Goal: Transaction & Acquisition: Purchase product/service

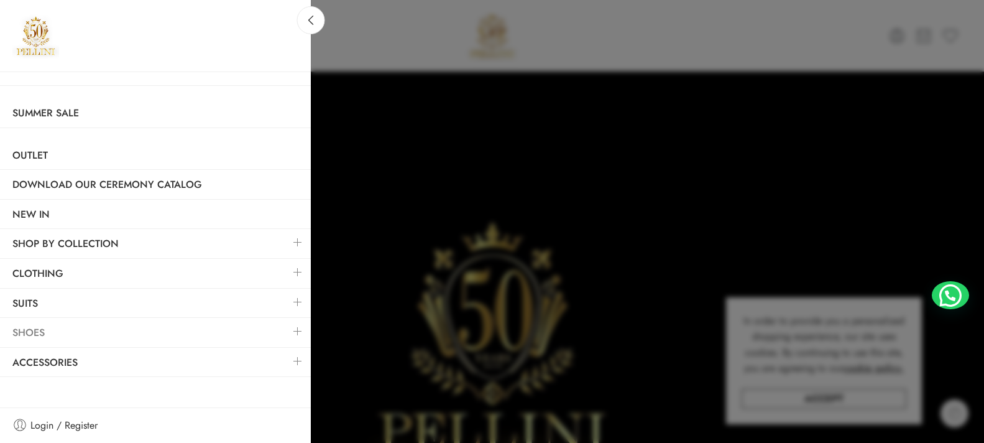
click at [277, 335] on link "Shoes" at bounding box center [155, 332] width 311 height 29
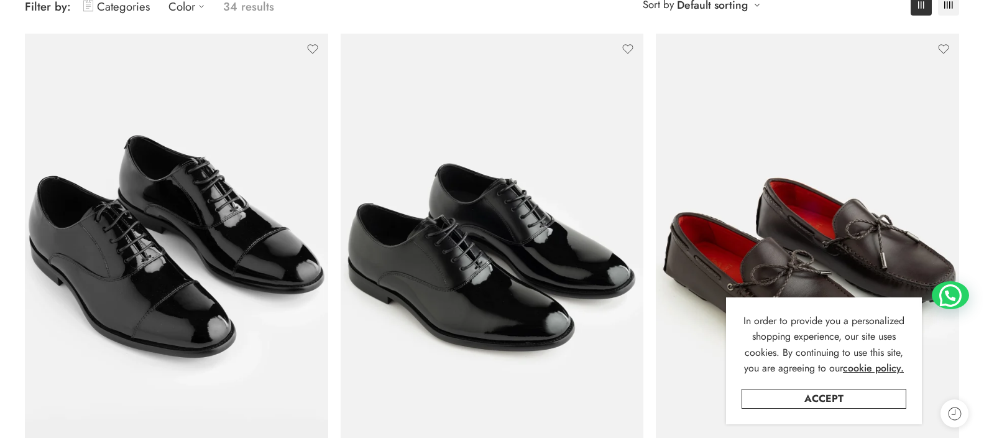
scroll to position [249, 0]
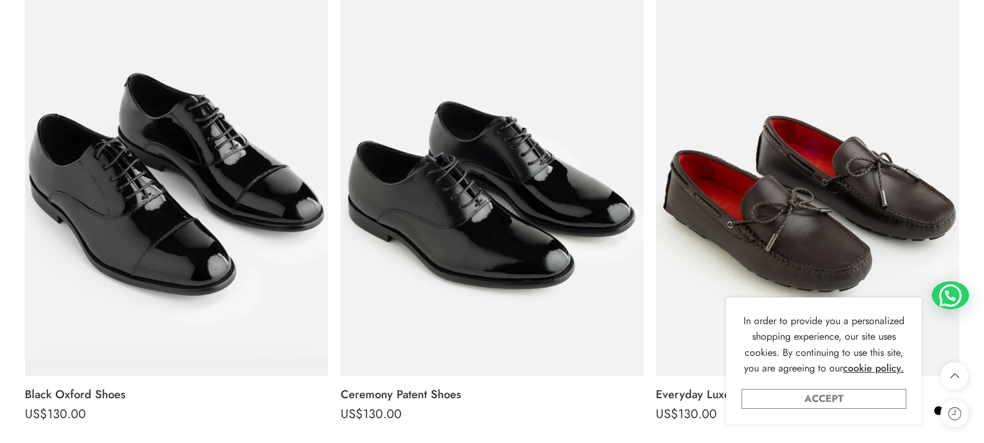
click at [892, 402] on link "Accept" at bounding box center [824, 399] width 165 height 20
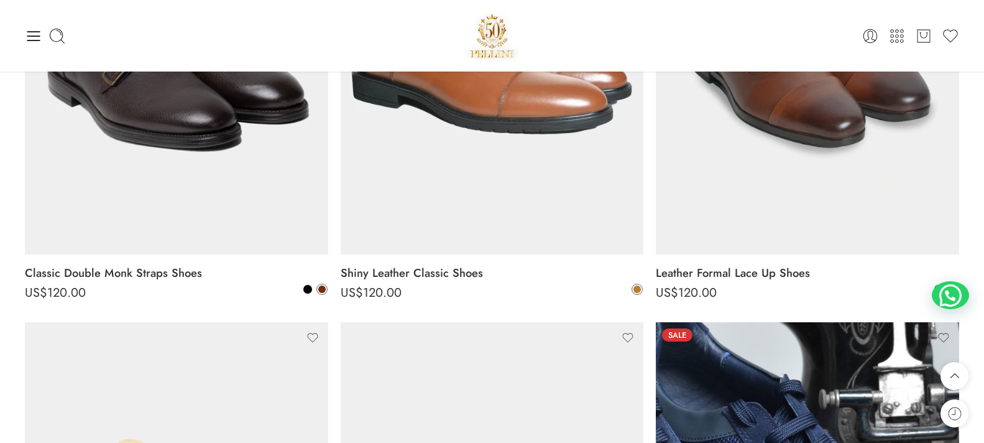
scroll to position [4477, 0]
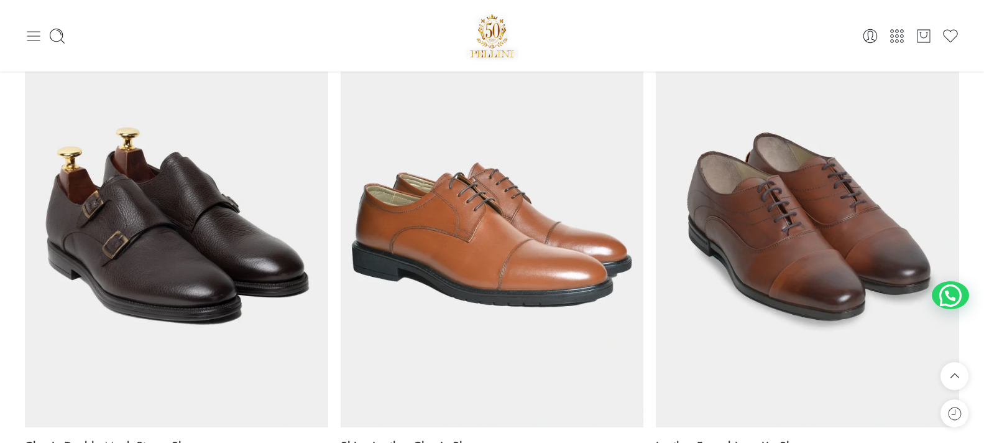
click at [29, 36] on icon at bounding box center [33, 36] width 13 height 10
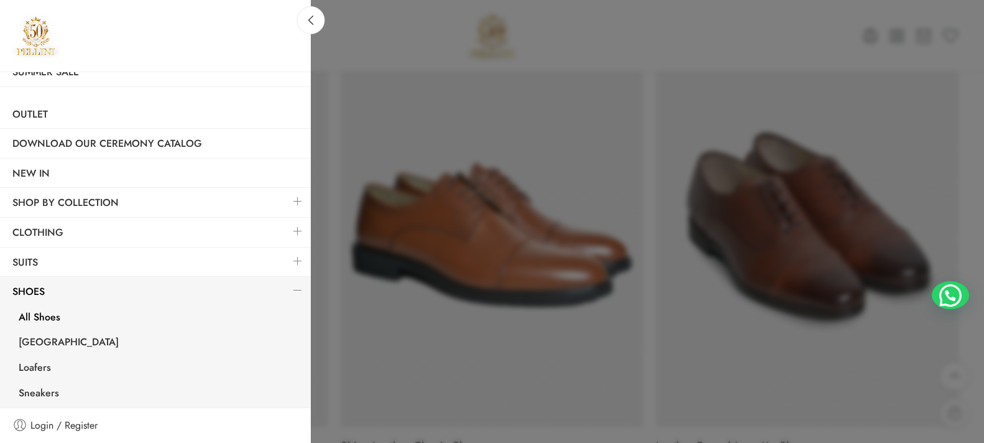
scroll to position [62, 0]
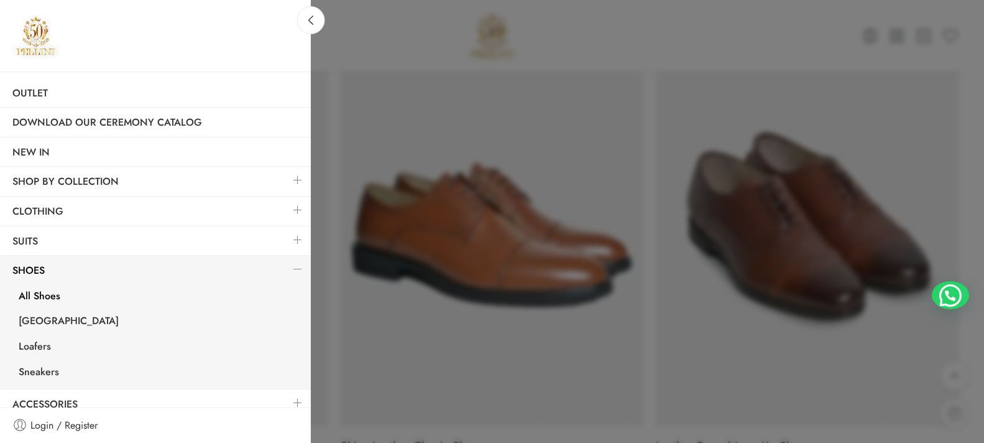
click at [287, 206] on link at bounding box center [298, 209] width 26 height 27
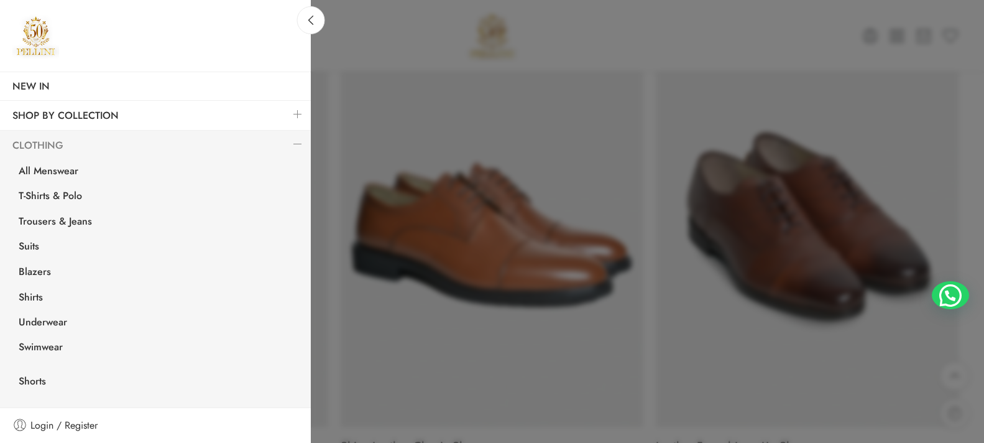
scroll to position [187, 0]
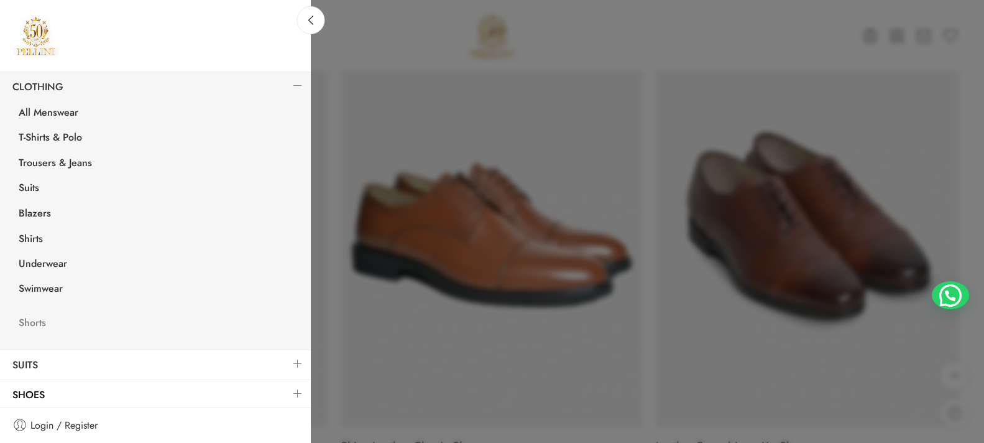
click at [34, 320] on link "Shorts" at bounding box center [158, 324] width 305 height 25
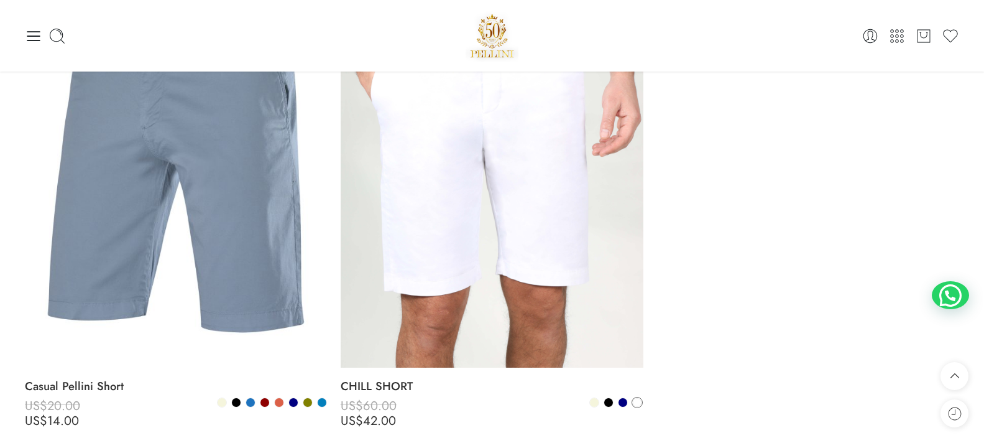
scroll to position [249, 0]
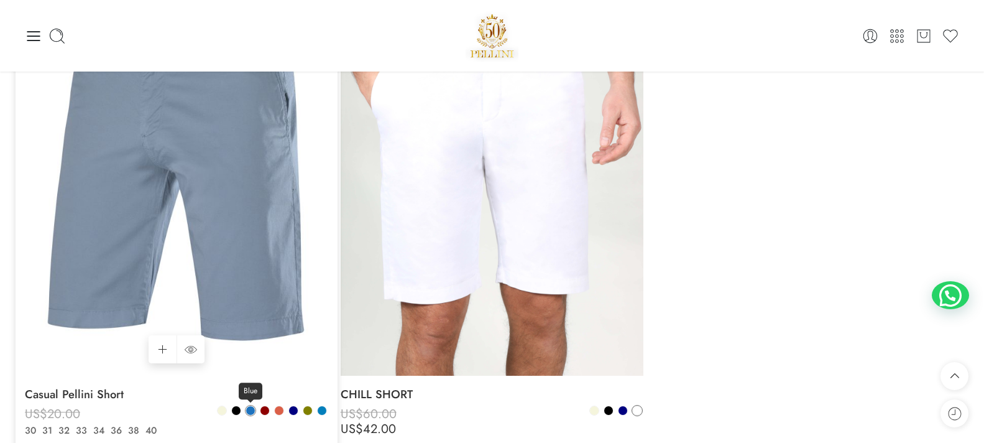
click at [251, 411] on span at bounding box center [250, 410] width 9 height 9
click at [309, 412] on span at bounding box center [307, 410] width 9 height 9
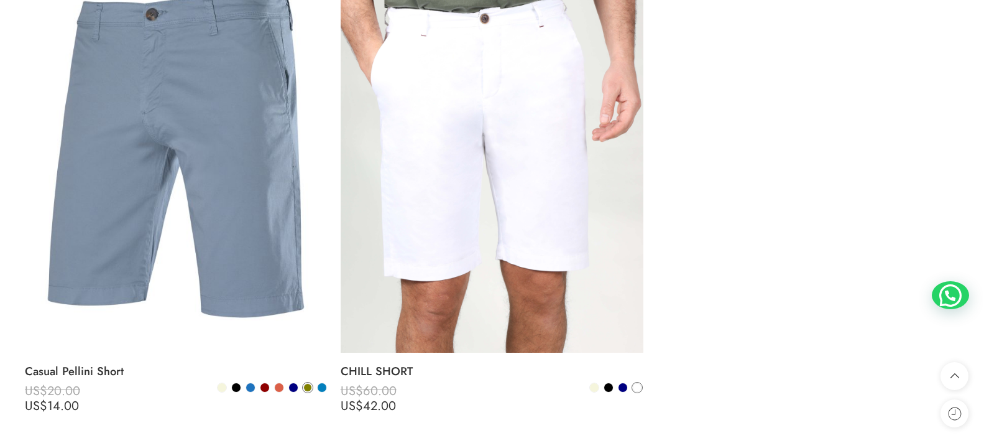
scroll to position [311, 0]
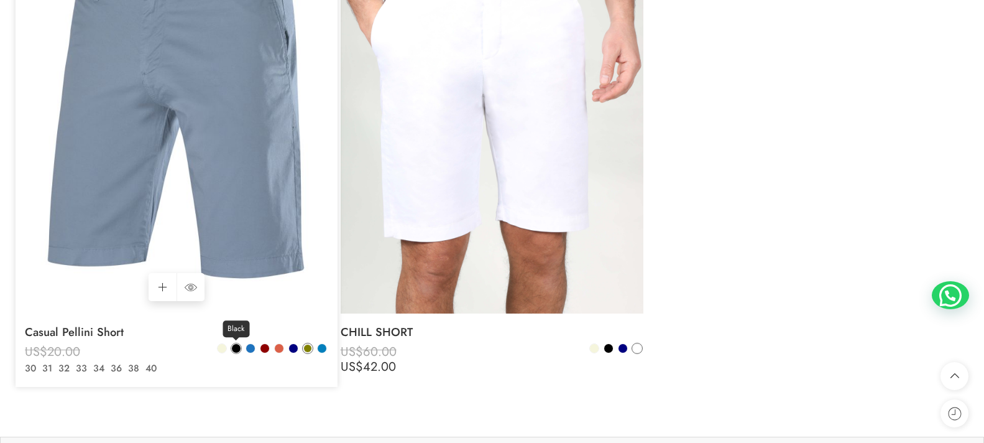
click at [236, 352] on span at bounding box center [236, 348] width 9 height 9
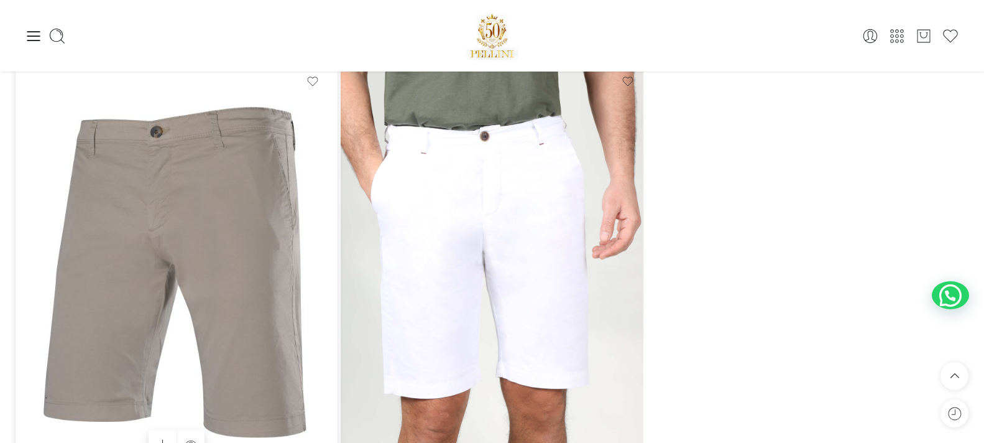
scroll to position [124, 0]
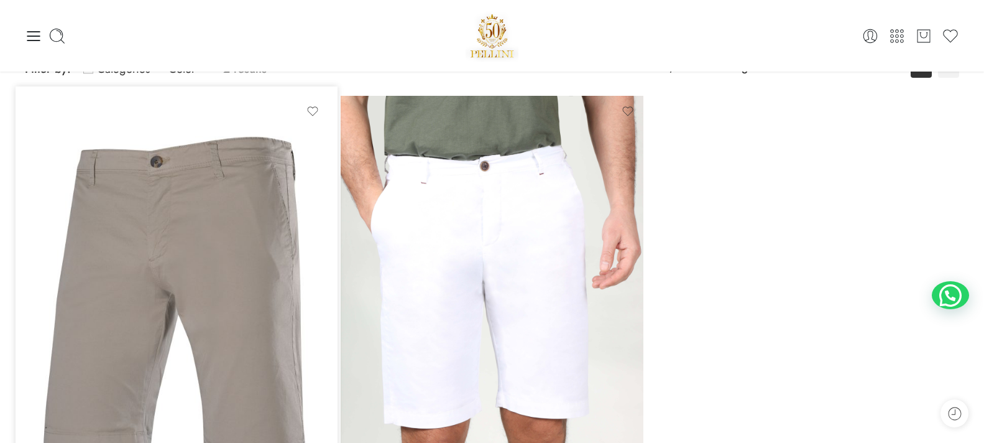
click at [263, 315] on img at bounding box center [176, 298] width 303 height 404
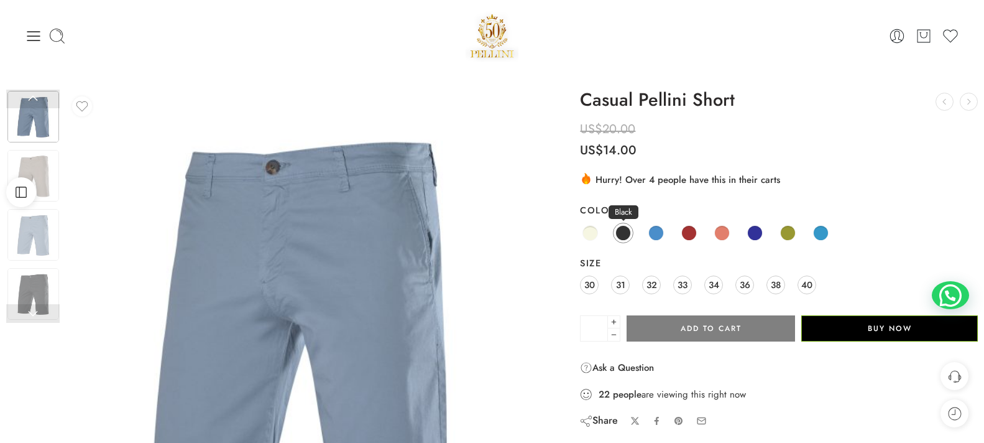
click at [626, 233] on span at bounding box center [624, 233] width 16 height 16
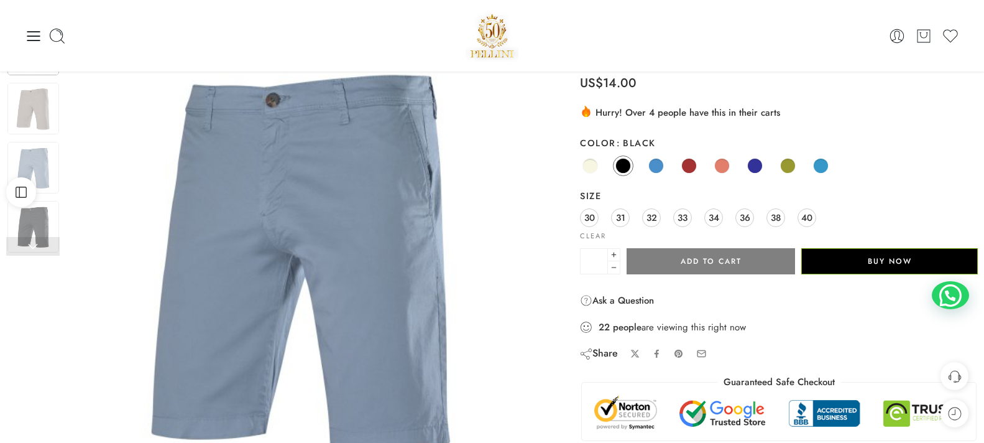
scroll to position [62, 0]
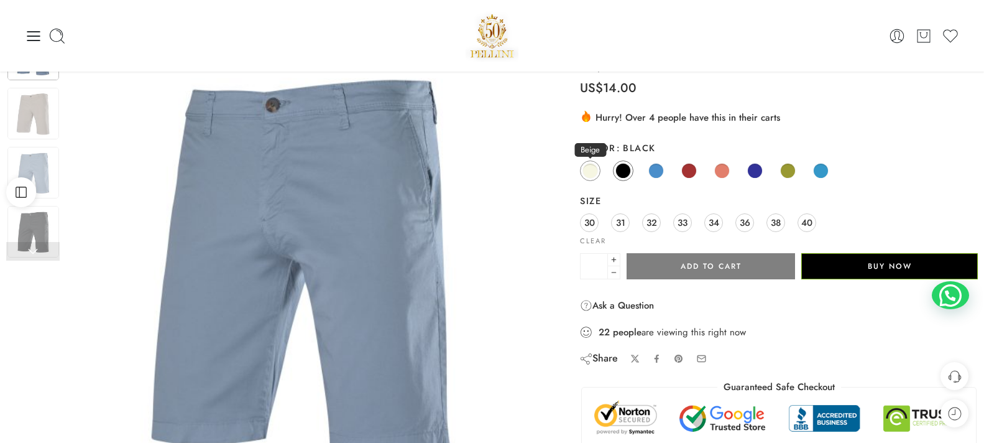
click at [599, 172] on link "Beige" at bounding box center [590, 170] width 21 height 21
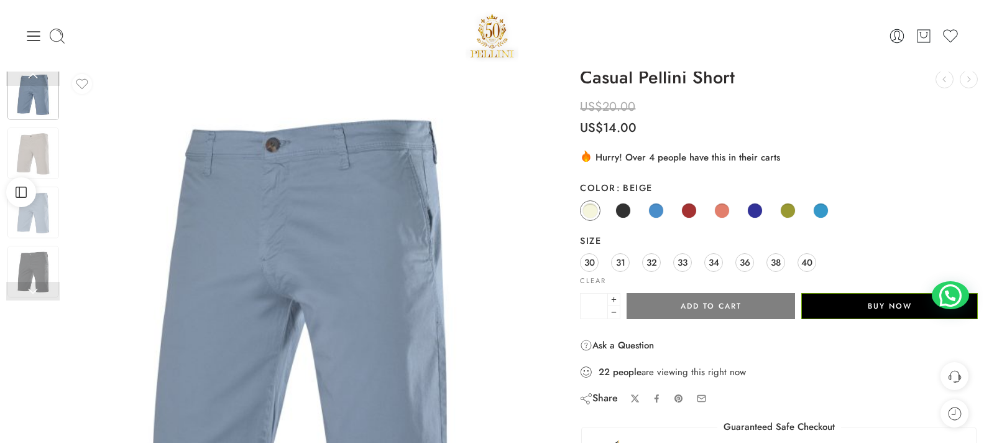
scroll to position [0, 0]
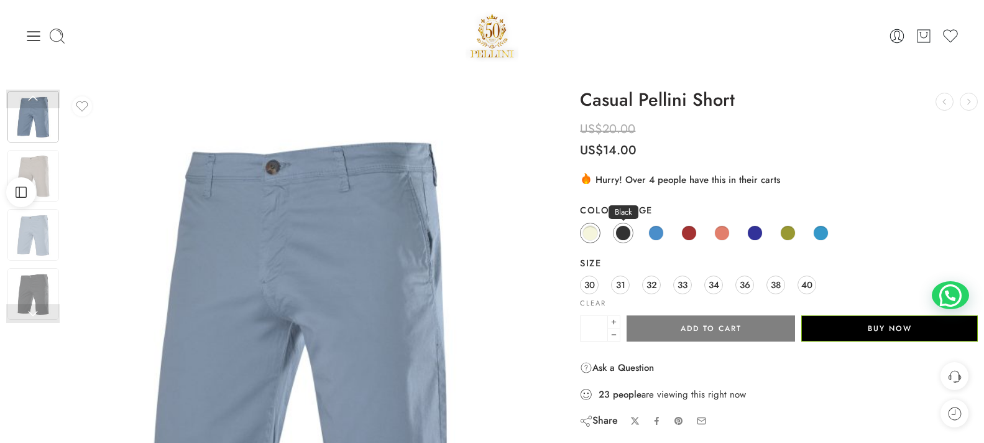
click at [626, 224] on link "Black" at bounding box center [623, 233] width 21 height 21
click at [44, 288] on img at bounding box center [33, 294] width 52 height 52
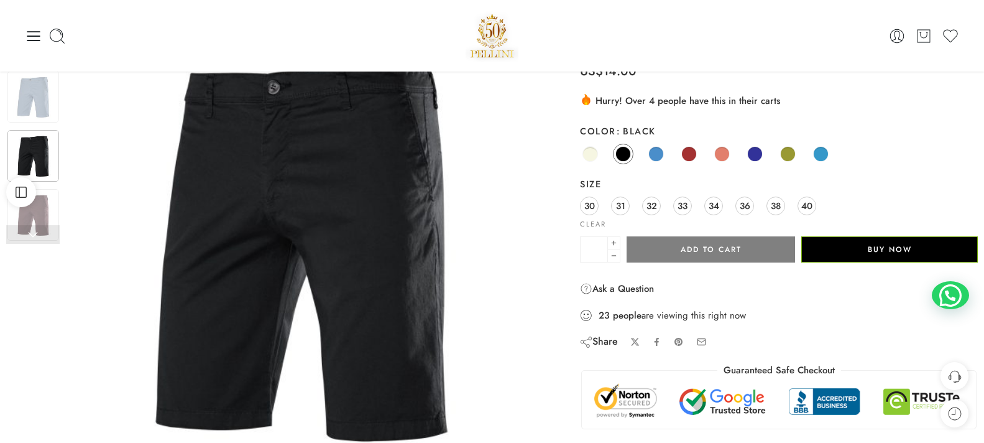
scroll to position [62, 0]
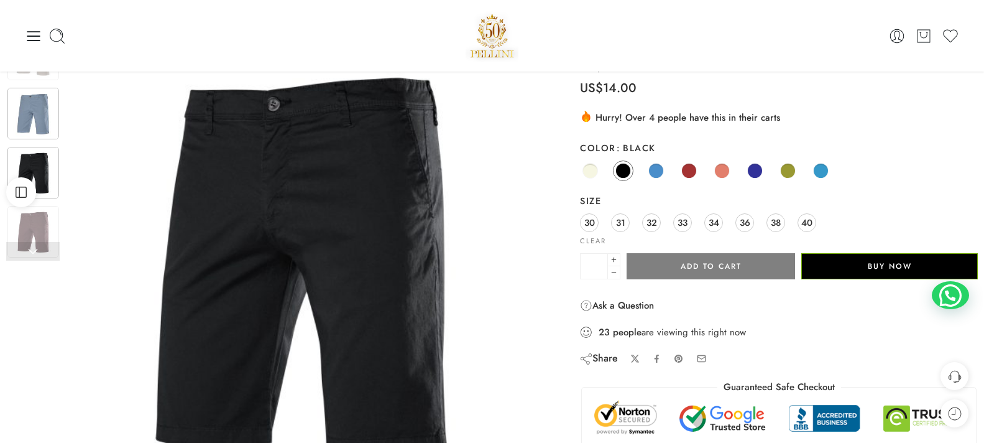
click at [29, 116] on img at bounding box center [33, 114] width 52 height 52
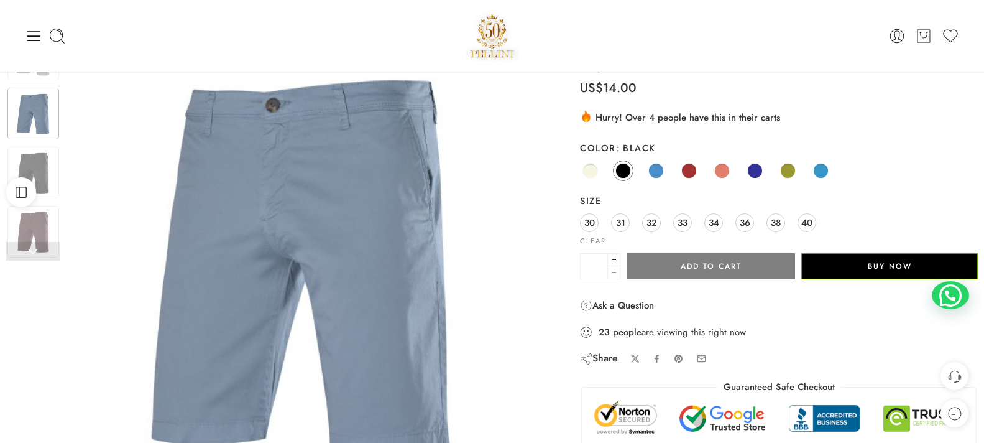
click at [32, 245] on link at bounding box center [32, 251] width 53 height 19
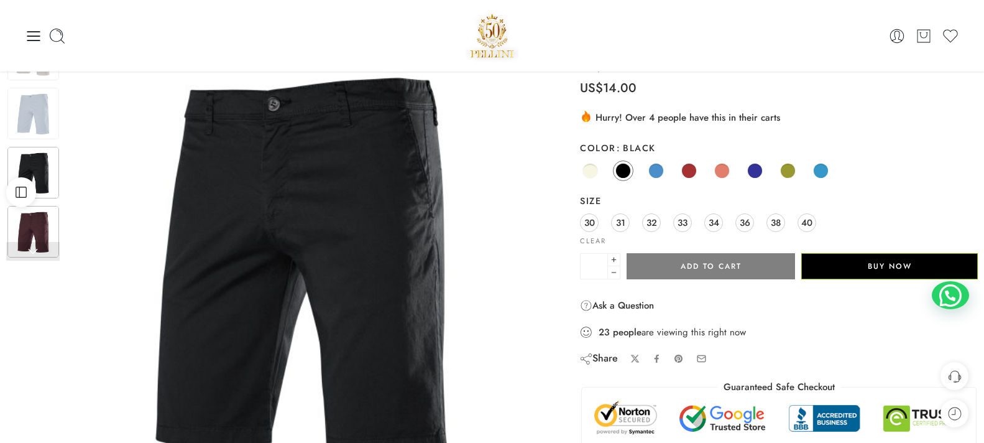
click at [23, 235] on img at bounding box center [33, 232] width 52 height 52
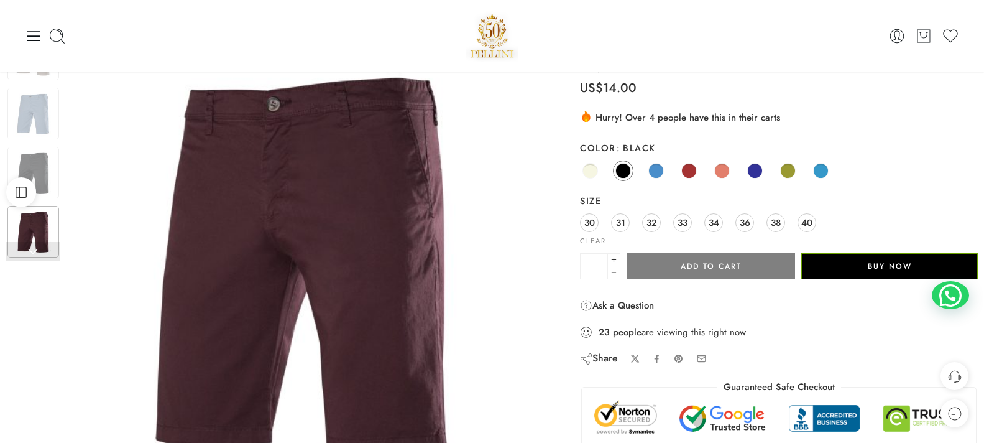
click at [30, 251] on link at bounding box center [32, 251] width 53 height 19
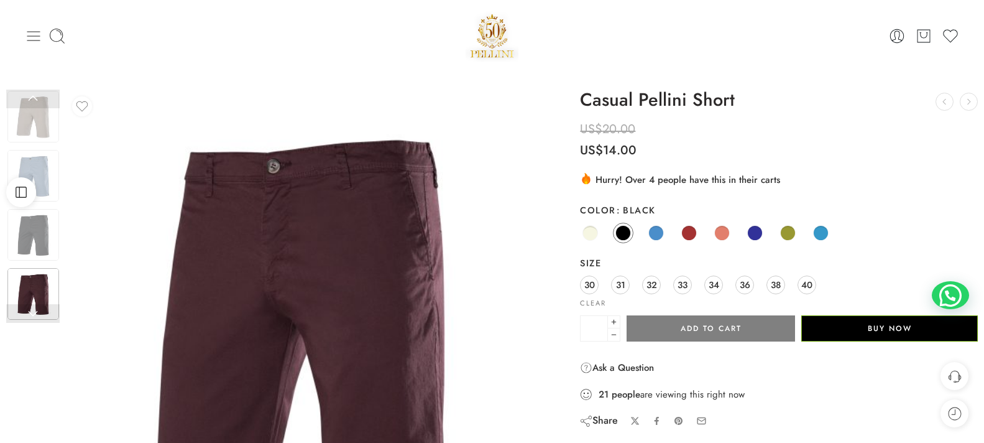
click at [42, 34] on icon at bounding box center [33, 35] width 17 height 17
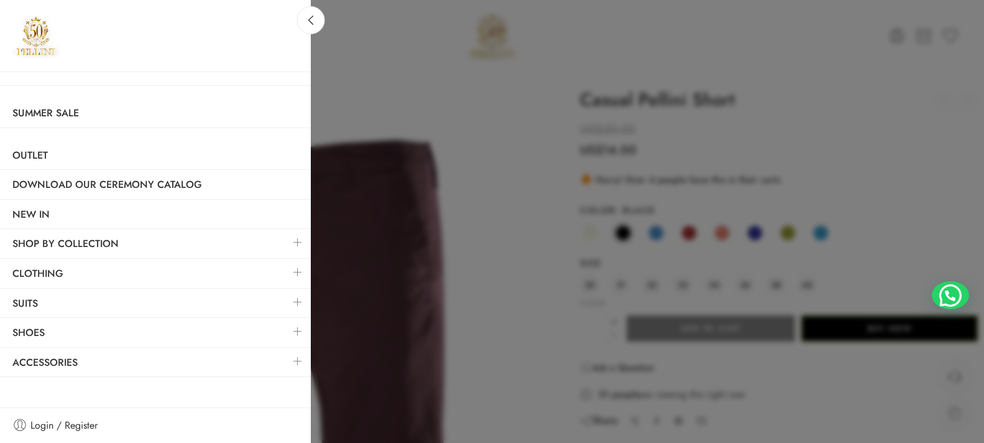
click at [298, 269] on link at bounding box center [298, 272] width 26 height 27
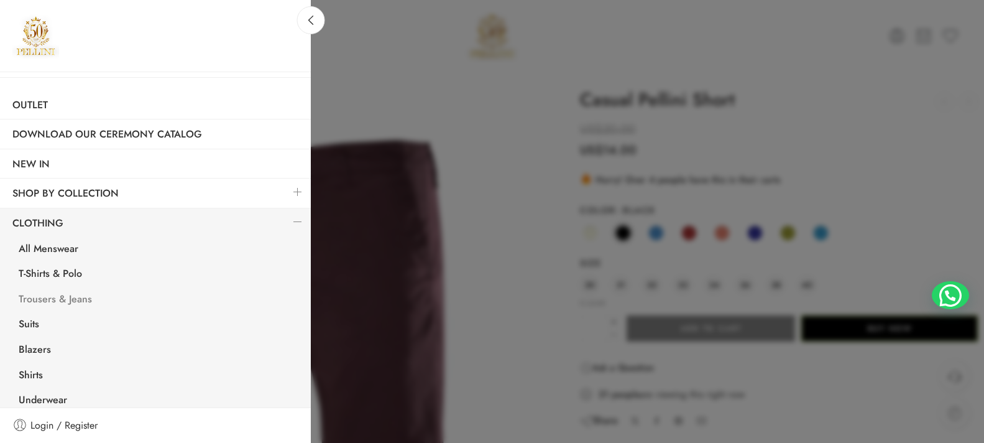
scroll to position [62, 0]
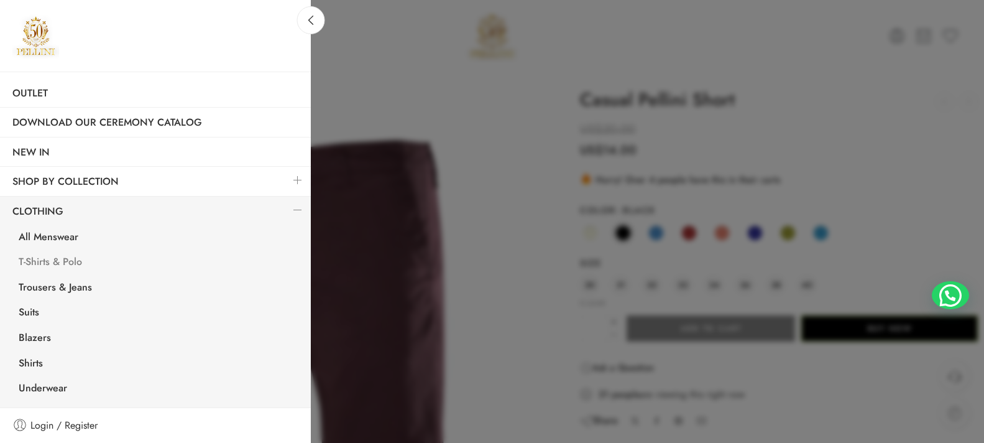
click at [66, 260] on link "T-Shirts & Polo" at bounding box center [158, 263] width 305 height 25
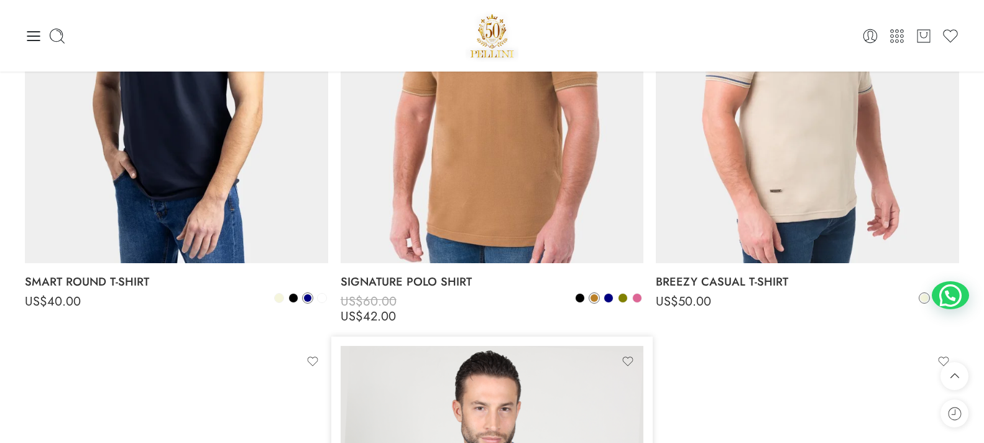
scroll to position [2549, 0]
